Goal: Navigation & Orientation: Find specific page/section

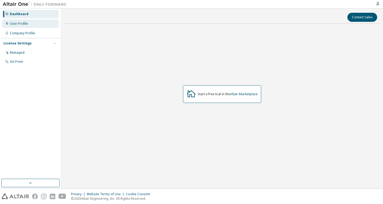
click at [19, 25] on div "User Profile" at bounding box center [19, 24] width 18 height 4
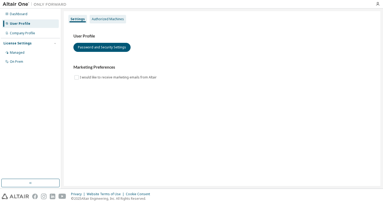
click at [97, 22] on div "Authorized Machines" at bounding box center [108, 19] width 36 height 9
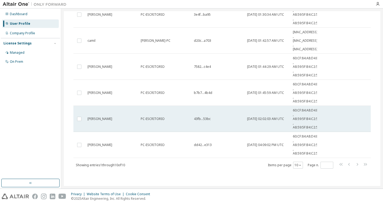
scroll to position [140, 0]
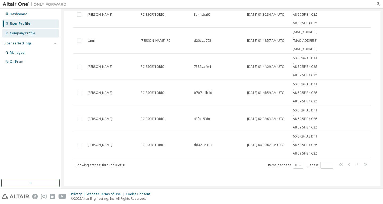
click at [24, 35] on div "Company Profile" at bounding box center [22, 33] width 25 height 4
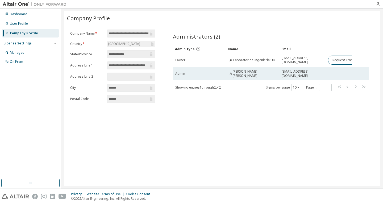
click at [242, 77] on span "[PERSON_NAME] [PERSON_NAME]" at bounding box center [255, 73] width 44 height 9
drag, startPoint x: 247, startPoint y: 76, endPoint x: 233, endPoint y: 72, distance: 15.2
click at [233, 72] on div "[PERSON_NAME] [PERSON_NAME]" at bounding box center [253, 73] width 48 height 9
copy div "[PERSON_NAME] [PERSON_NAME]"
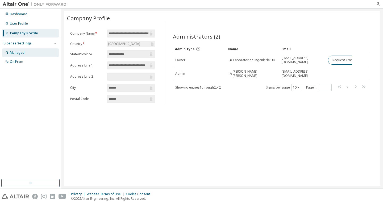
click at [34, 55] on div "Managed" at bounding box center [30, 52] width 57 height 9
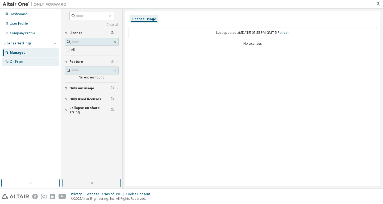
click at [15, 61] on div "On Prem" at bounding box center [16, 62] width 13 height 4
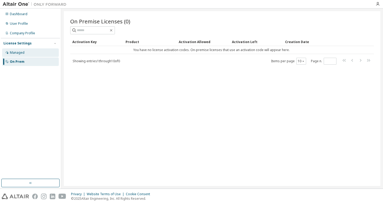
click at [22, 55] on div "Managed" at bounding box center [30, 52] width 57 height 9
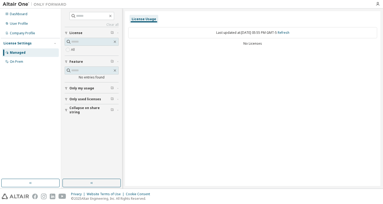
click at [96, 98] on span "Only used licenses" at bounding box center [85, 99] width 32 height 4
click at [82, 90] on span "Only my usage" at bounding box center [81, 88] width 25 height 4
click at [86, 60] on div "Feature" at bounding box center [93, 62] width 48 height 4
click at [85, 60] on div "Feature" at bounding box center [93, 62] width 48 height 4
click at [79, 34] on span "License" at bounding box center [75, 33] width 13 height 4
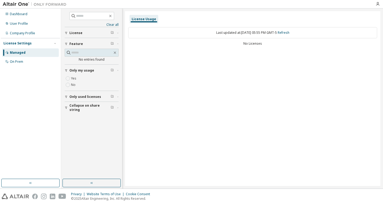
click at [79, 35] on span "License" at bounding box center [75, 33] width 13 height 4
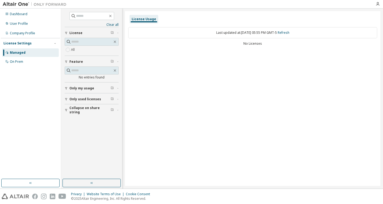
click at [89, 88] on span "Only my usage" at bounding box center [81, 88] width 25 height 4
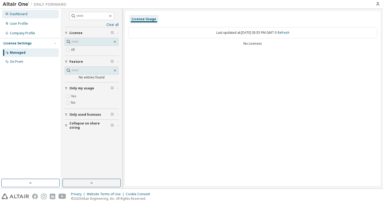
click at [18, 16] on div "Dashboard" at bounding box center [19, 14] width 18 height 4
